Goal: Transaction & Acquisition: Purchase product/service

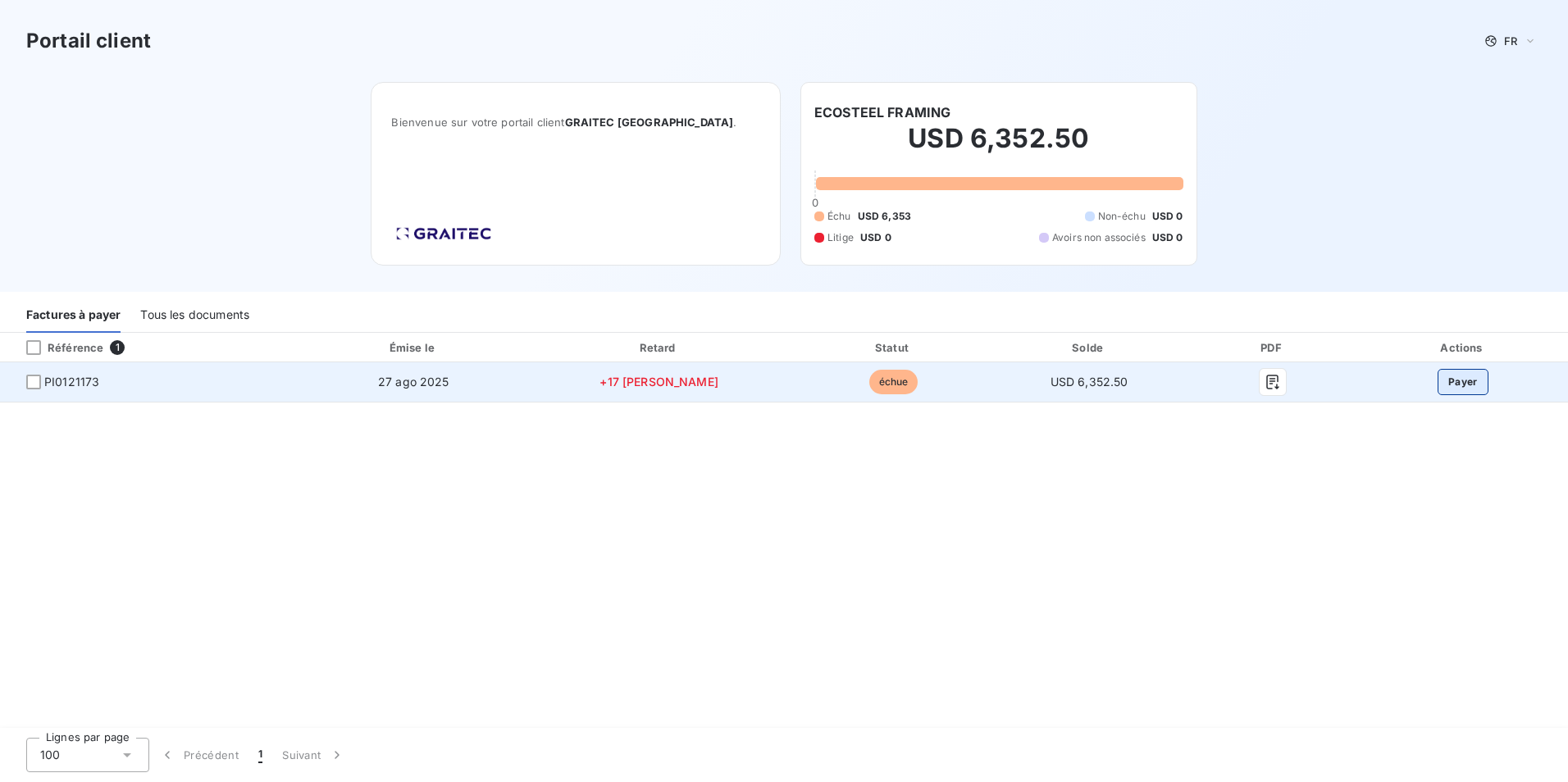
click at [1456, 384] on button "Payer" at bounding box center [1463, 381] width 51 height 26
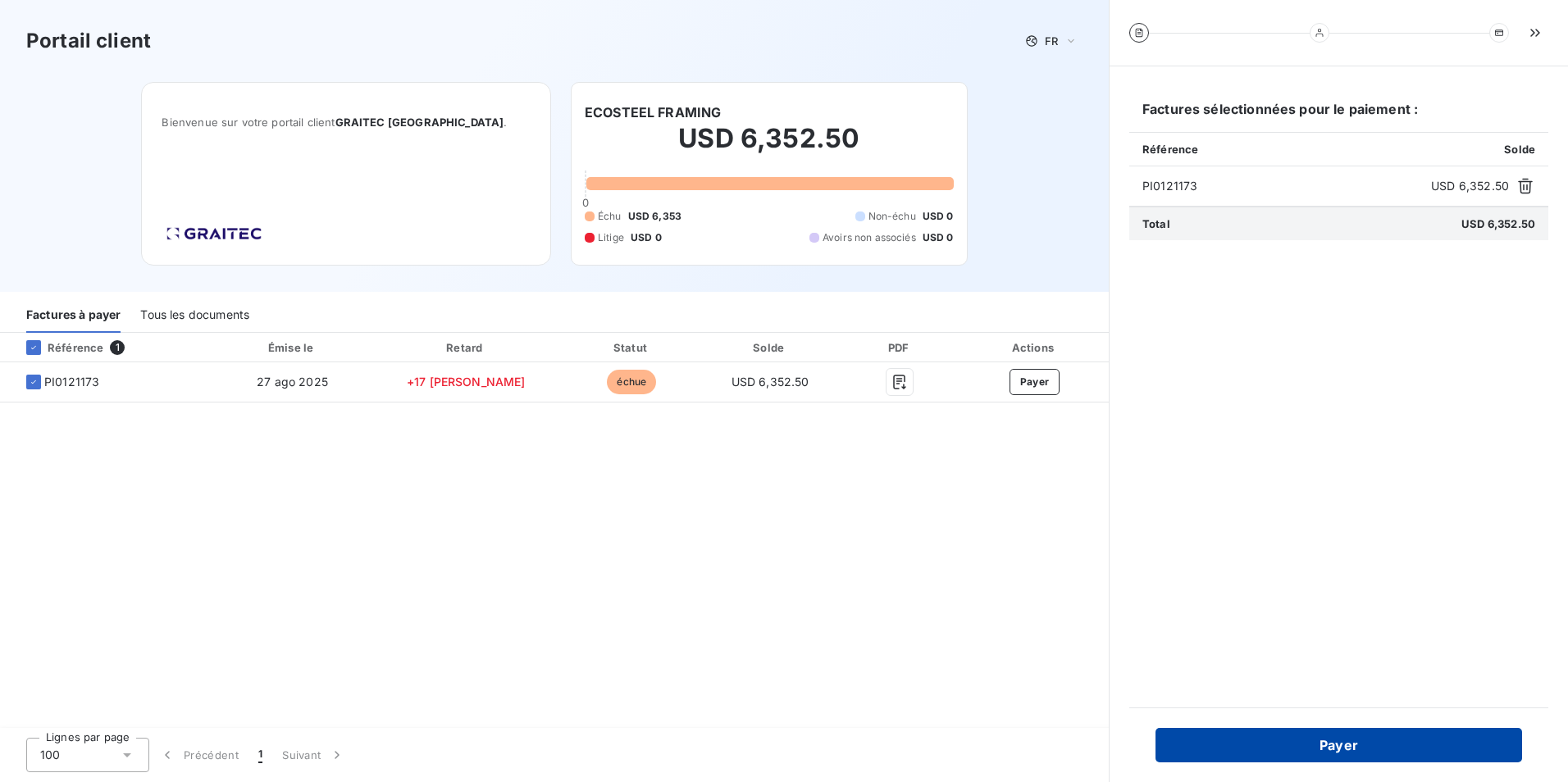
click at [1282, 746] on button "Payer" at bounding box center [1339, 745] width 367 height 35
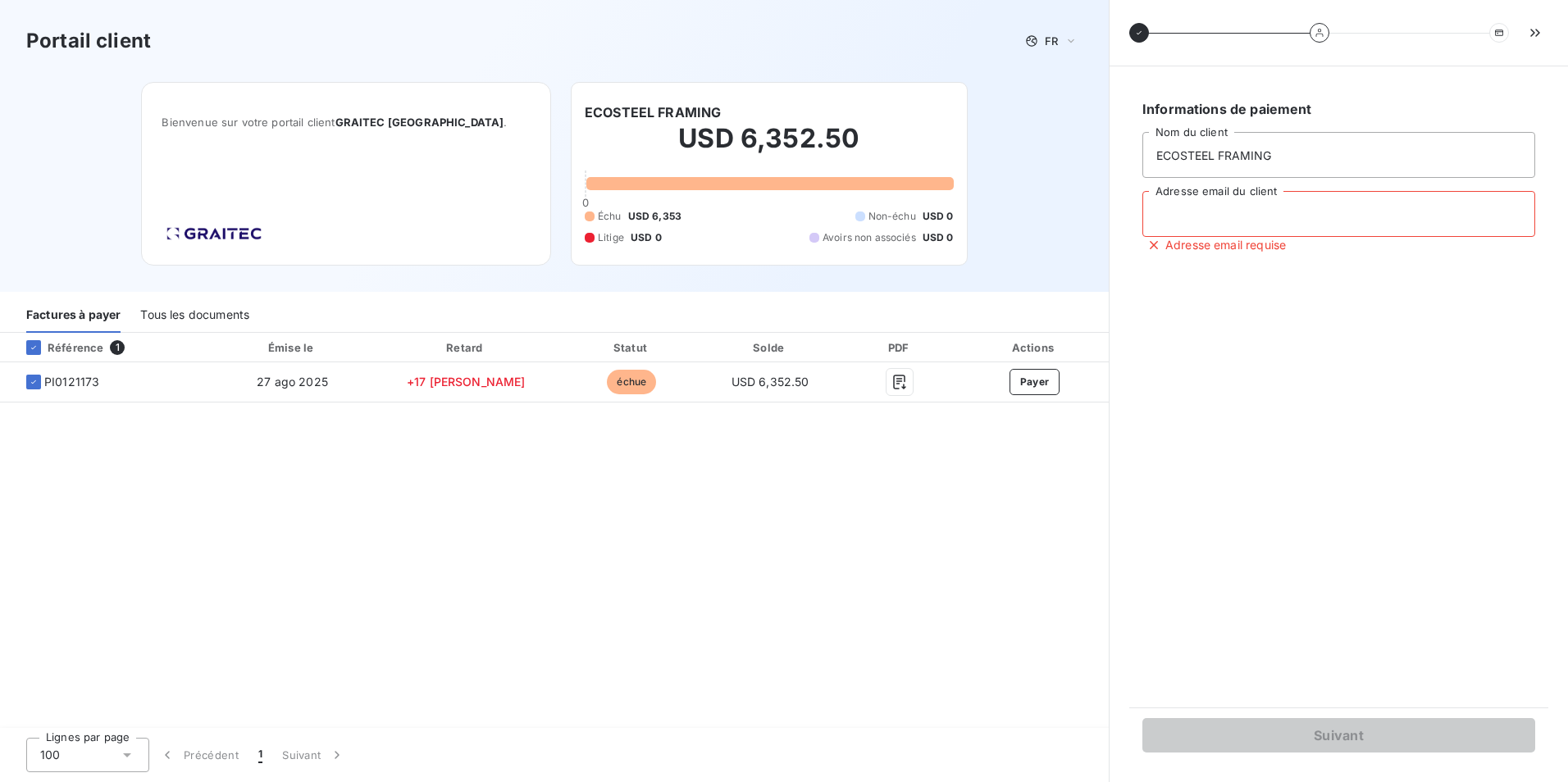
click at [1209, 217] on input "Adresse email du client" at bounding box center [1339, 214] width 392 height 46
type input "[EMAIL_ADDRESS][DOMAIN_NAME]"
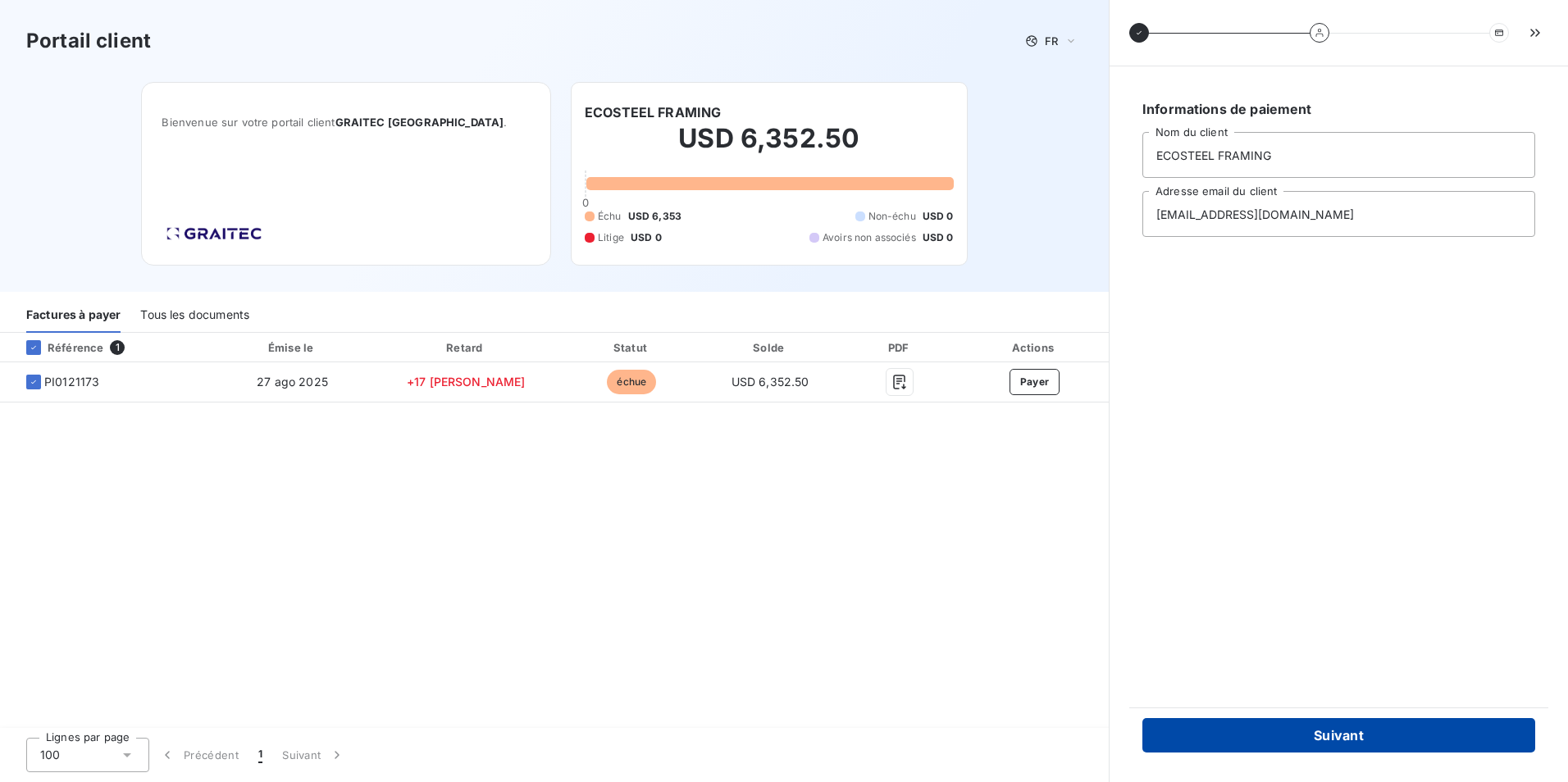
click at [1243, 735] on button "Suivant" at bounding box center [1339, 735] width 392 height 35
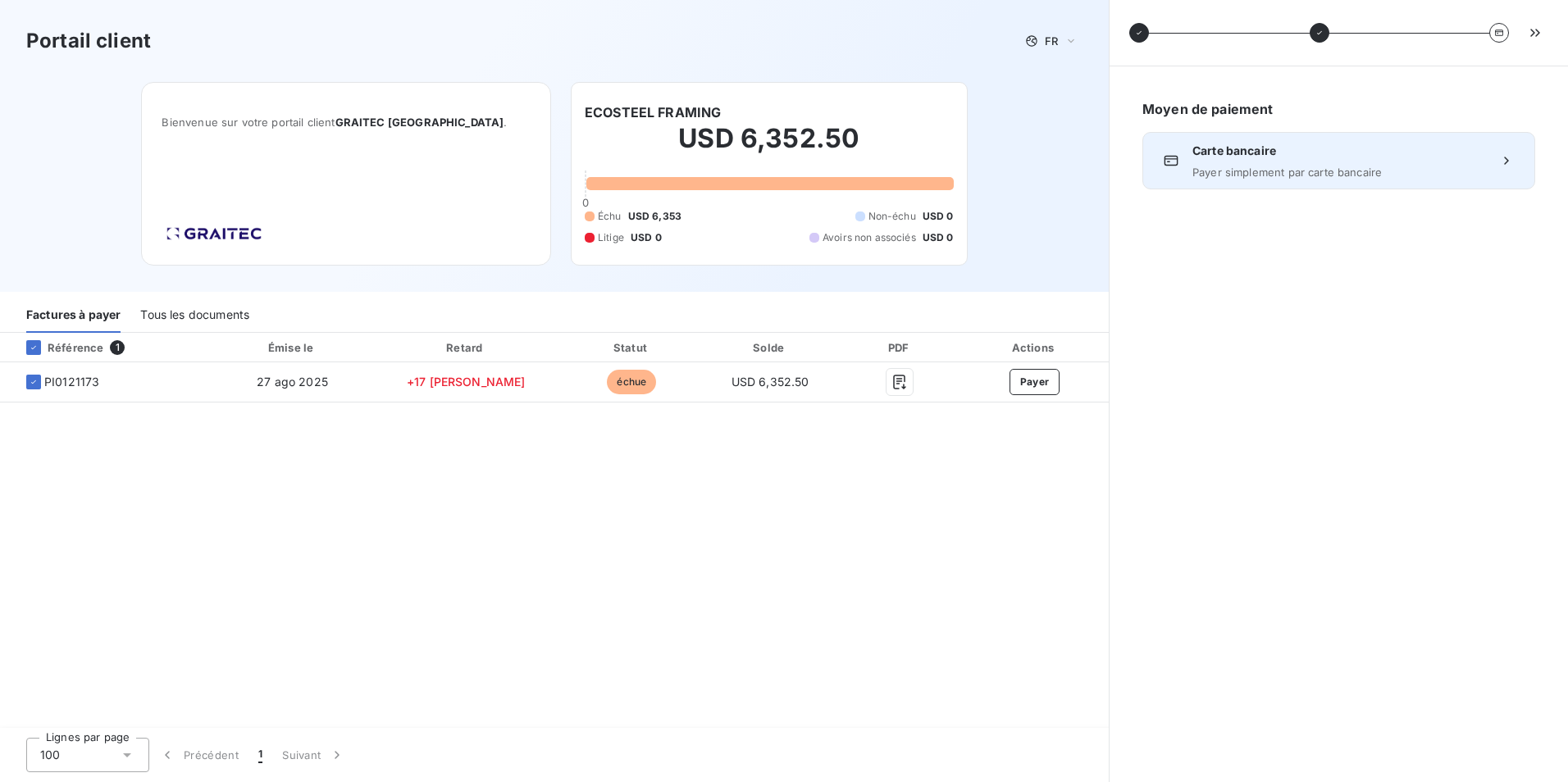
click at [1375, 168] on span "Payer simplement par carte bancaire" at bounding box center [1339, 172] width 293 height 13
